Goal: Transaction & Acquisition: Purchase product/service

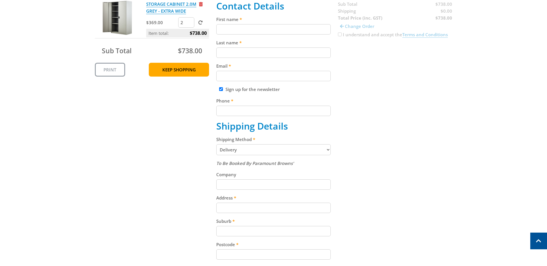
scroll to position [103, 0]
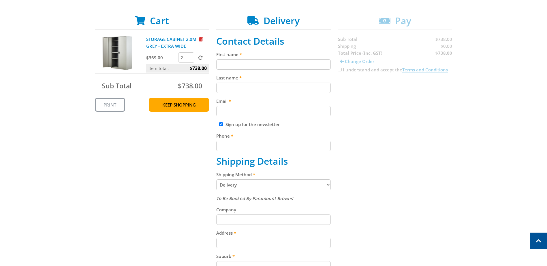
click at [329, 185] on select "Pickup from Gepps Cross Delivery" at bounding box center [273, 185] width 114 height 11
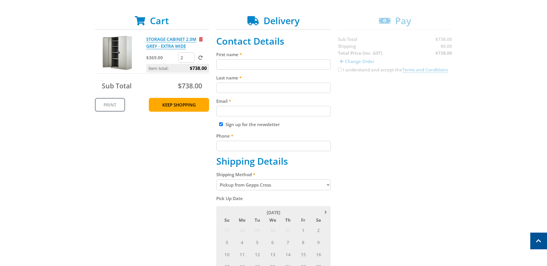
click at [328, 185] on select "Pickup from Gepps Cross Delivery" at bounding box center [273, 185] width 114 height 11
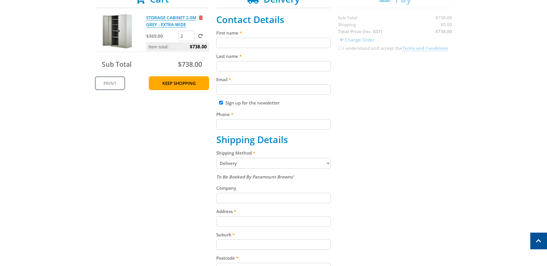
scroll to position [107, 0]
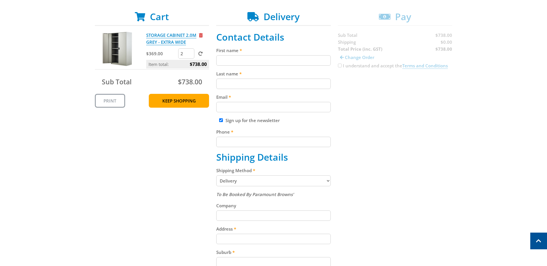
click at [326, 180] on select "Pickup from Gepps Cross Delivery" at bounding box center [273, 181] width 114 height 11
select select "Pickup"
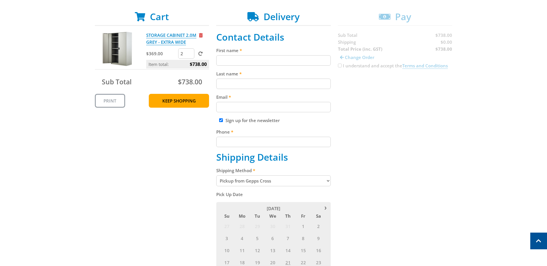
click at [234, 60] on input "First name" at bounding box center [273, 60] width 114 height 10
type input "SA Country Fire Service"
type input "Region 2"
type input "[EMAIL_ADDRESS][DOMAIN_NAME]"
click at [277, 62] on input "SA Country Fire Service" at bounding box center [273, 60] width 114 height 10
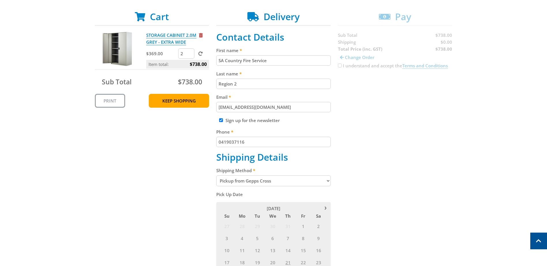
click at [424, 109] on div "Cart STORAGE CABINET 2.0M GREY - EXTRA WIDE $369.00 2 Item total: $738.00 Sub T…" at bounding box center [274, 187] width 358 height 352
drag, startPoint x: 248, startPoint y: 141, endPoint x: 197, endPoint y: 137, distance: 51.2
click at [197, 137] on div "Cart STORAGE CABINET 2.0M GREY - EXTRA WIDE $369.00 2 Item total: $738.00 Sub T…" at bounding box center [274, 187] width 358 height 352
type input "0412311597"
click at [390, 194] on div "Cart STORAGE CABINET 2.0M GREY - EXTRA WIDE $369.00 2 Item total: $738.00 Sub T…" at bounding box center [274, 187] width 358 height 352
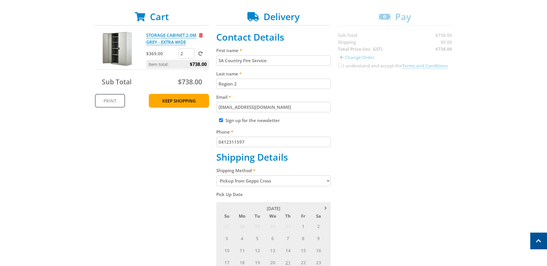
click at [328, 183] on select "Pickup from Gepps Cross Delivery" at bounding box center [273, 181] width 114 height 11
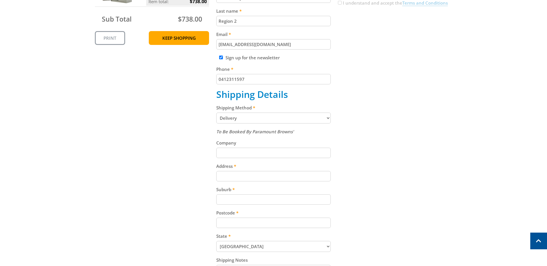
scroll to position [172, 0]
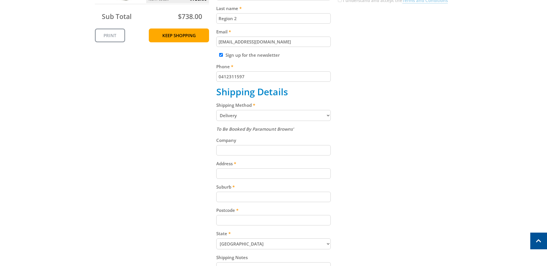
click at [326, 115] on select "Pickup from Gepps Cross Delivery" at bounding box center [273, 115] width 114 height 11
select select "Pickup"
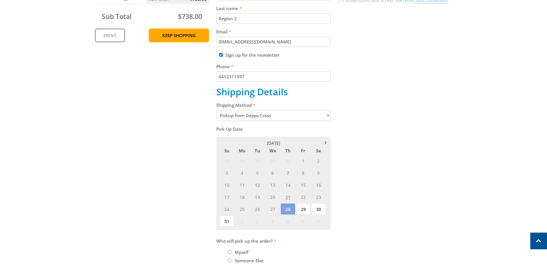
click at [230, 261] on input "Someone Else" at bounding box center [230, 261] width 4 height 4
radio input "true"
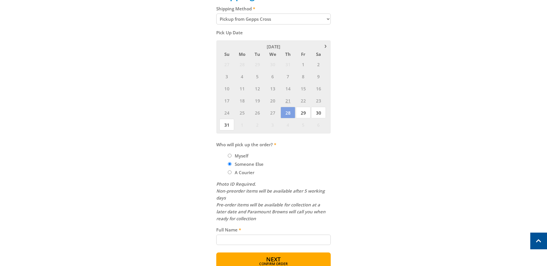
scroll to position [0, 0]
